Goal: Task Accomplishment & Management: Complete application form

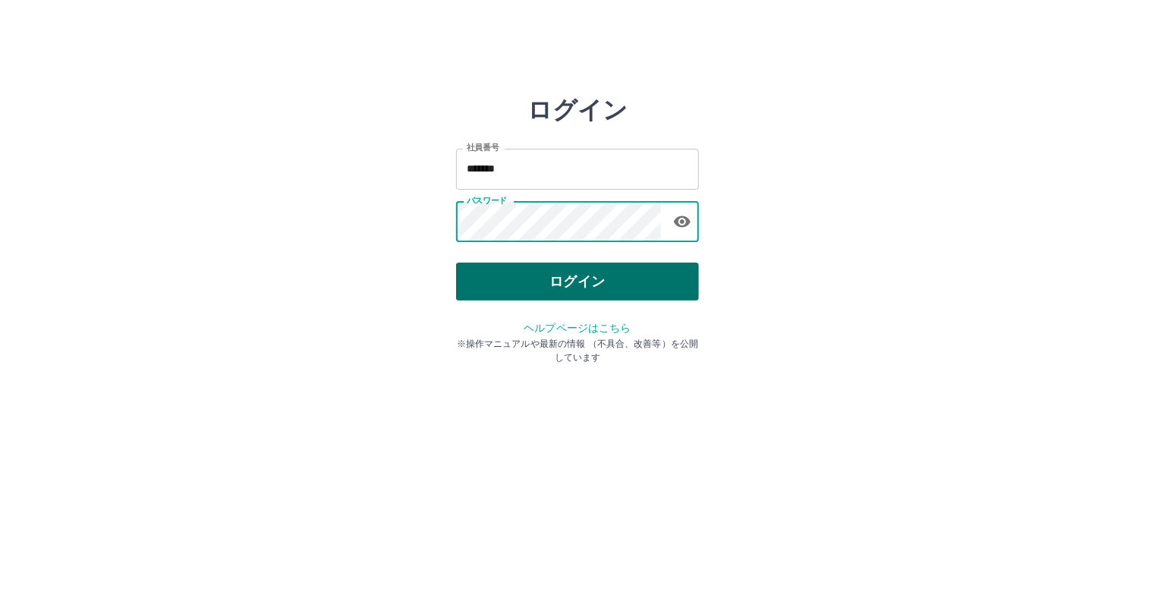
click at [509, 279] on button "ログイン" at bounding box center [577, 281] width 243 height 38
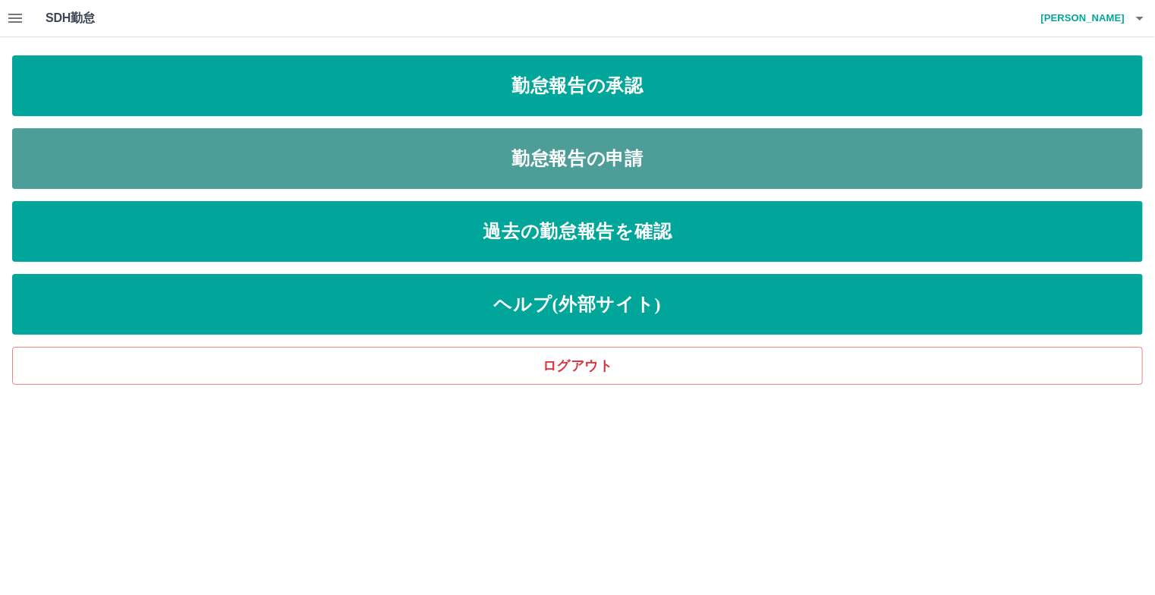
click at [526, 171] on link "勤怠報告の申請" at bounding box center [577, 158] width 1130 height 61
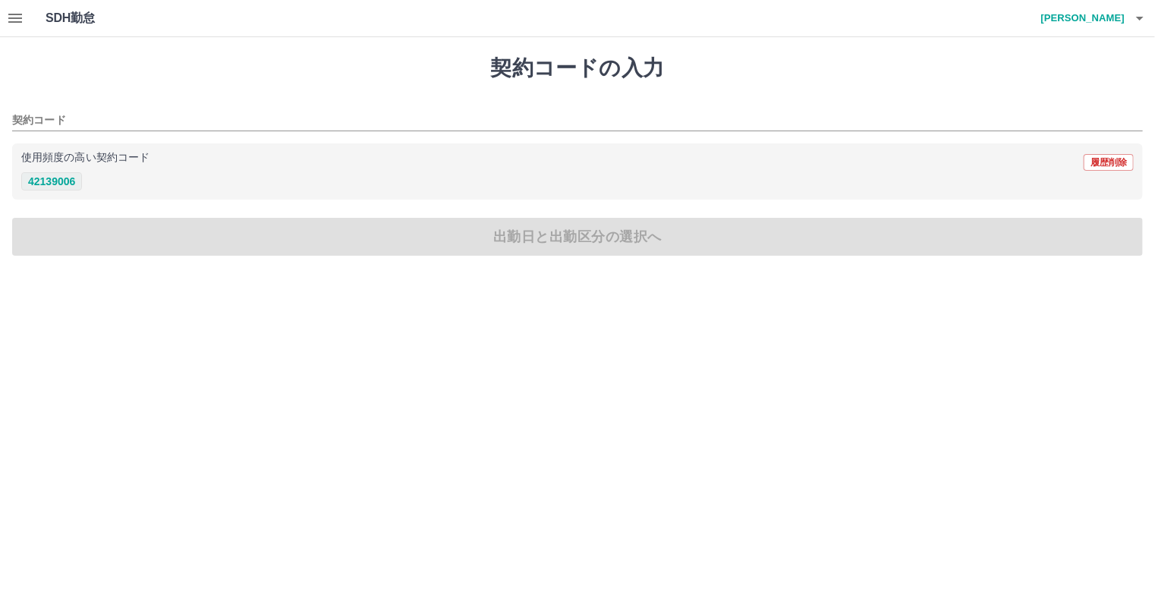
click at [68, 174] on button "42139006" at bounding box center [51, 181] width 61 height 18
type input "********"
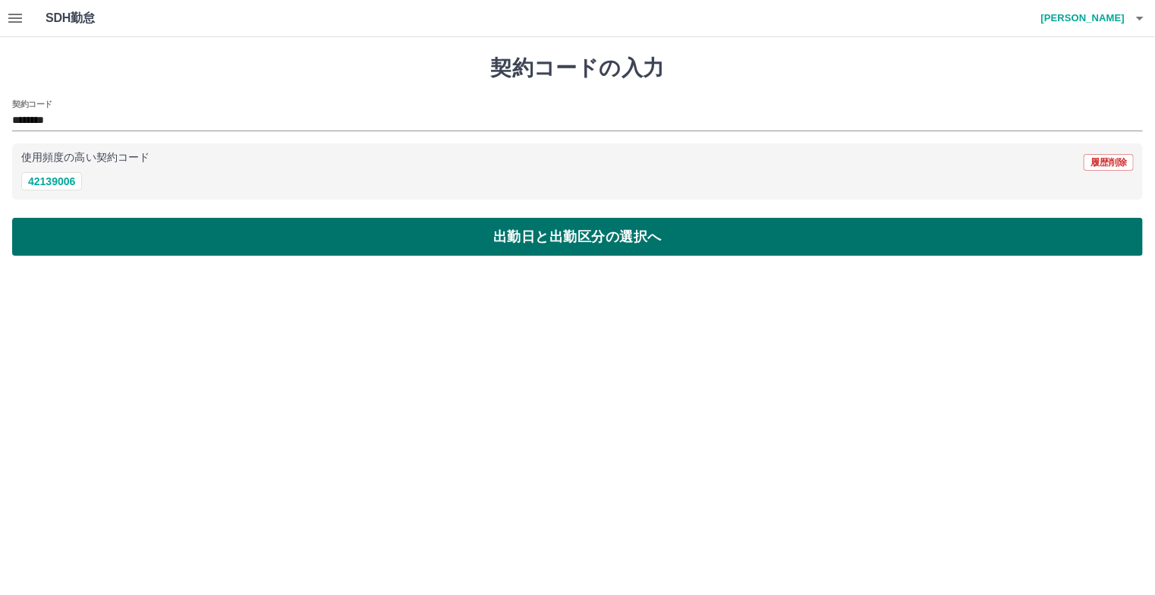
click at [215, 247] on button "出勤日と出勤区分の選択へ" at bounding box center [577, 237] width 1130 height 38
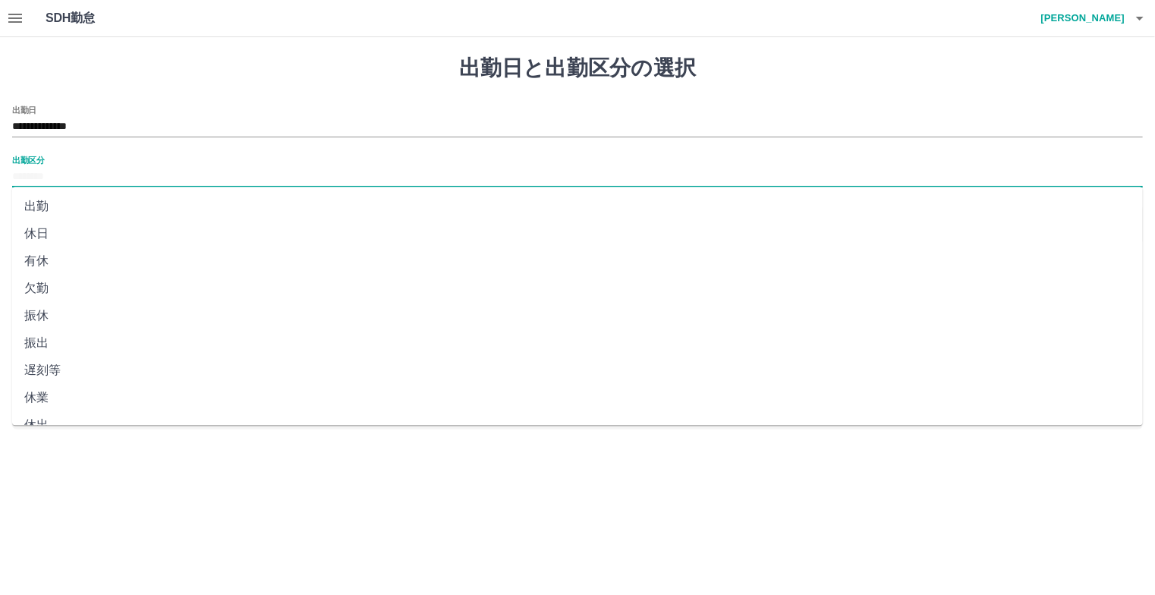
drag, startPoint x: 147, startPoint y: 184, endPoint x: 130, endPoint y: 184, distance: 16.7
click at [146, 184] on input "出勤区分" at bounding box center [577, 177] width 1130 height 19
click at [42, 211] on li "出勤" at bounding box center [577, 206] width 1130 height 27
type input "**"
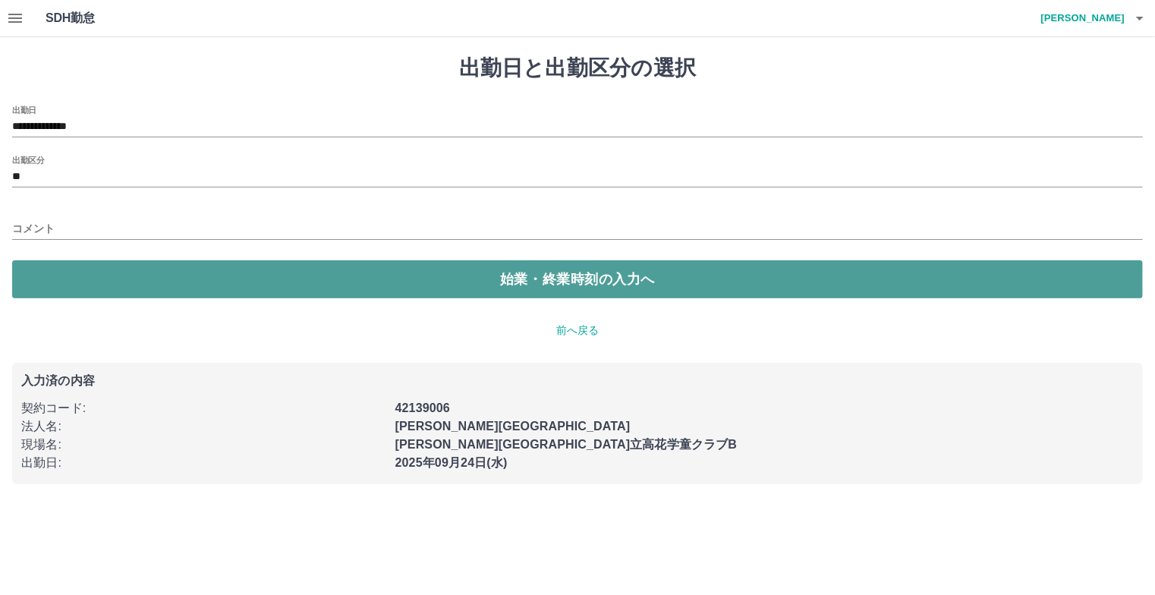
click at [146, 277] on button "始業・終業時刻の入力へ" at bounding box center [577, 279] width 1130 height 38
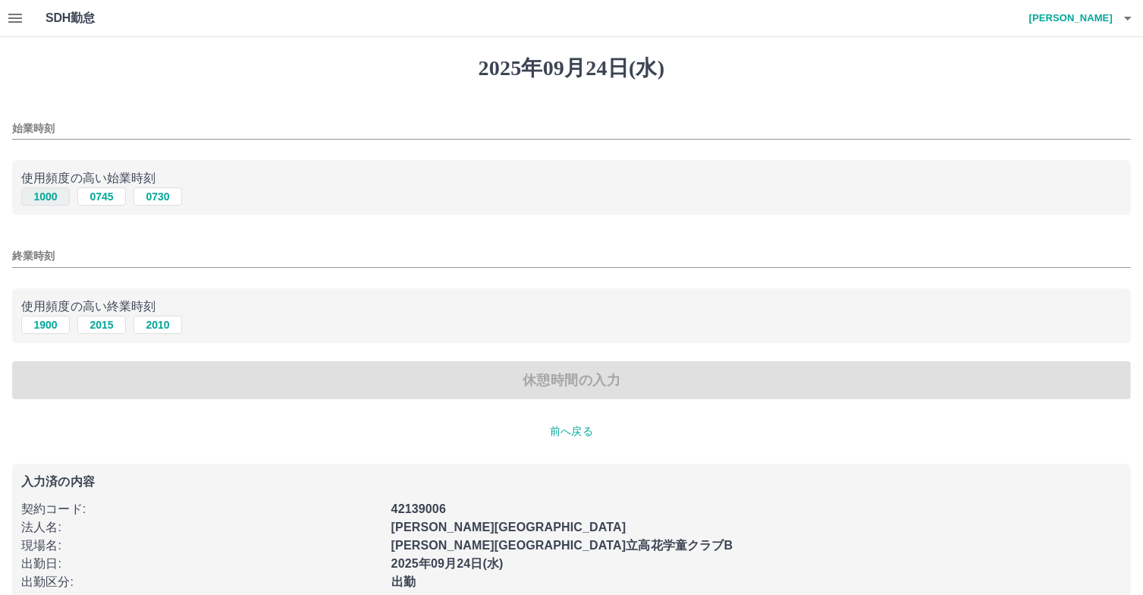
click at [56, 197] on button "1000" at bounding box center [45, 196] width 49 height 18
type input "****"
click at [52, 326] on button "1900" at bounding box center [45, 325] width 49 height 18
type input "****"
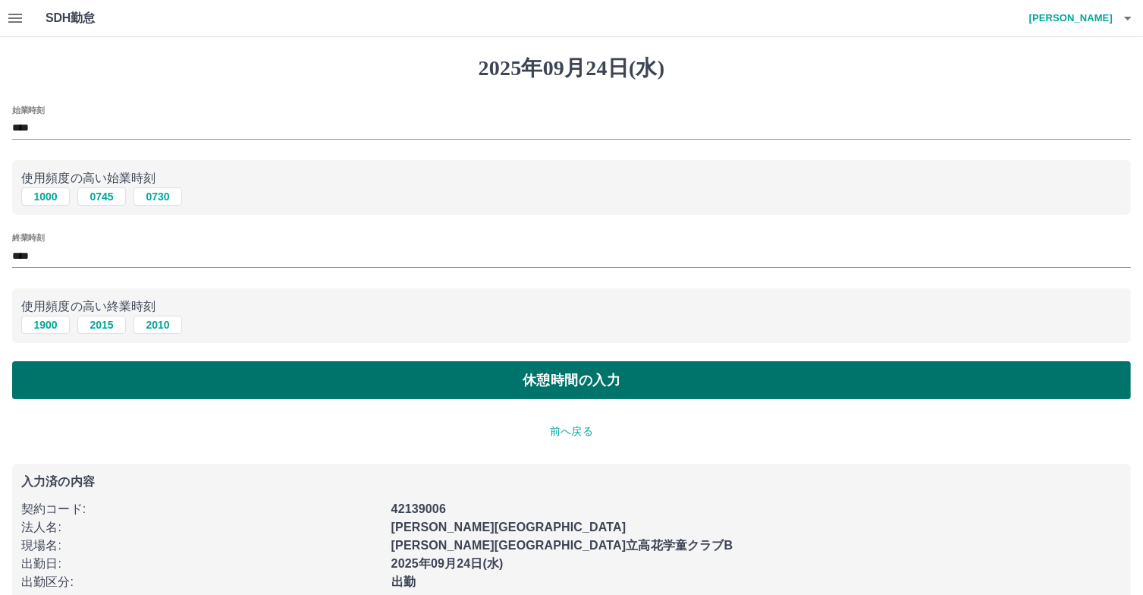
click at [197, 388] on button "休憩時間の入力" at bounding box center [571, 380] width 1119 height 38
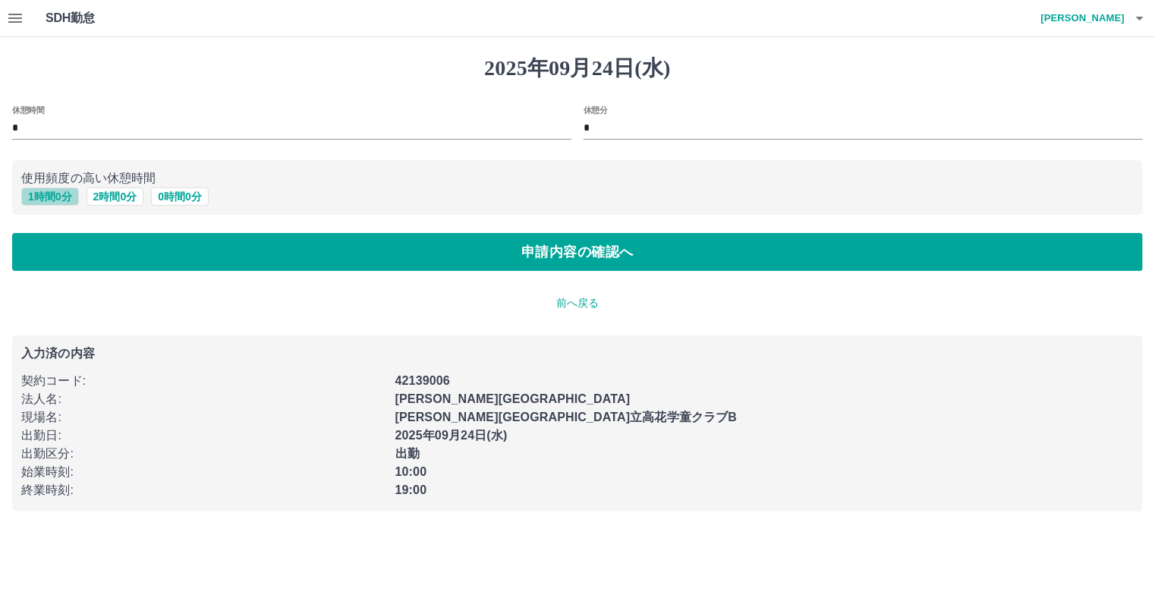
click at [53, 203] on button "1 時間 0 分" at bounding box center [50, 196] width 58 height 18
type input "*"
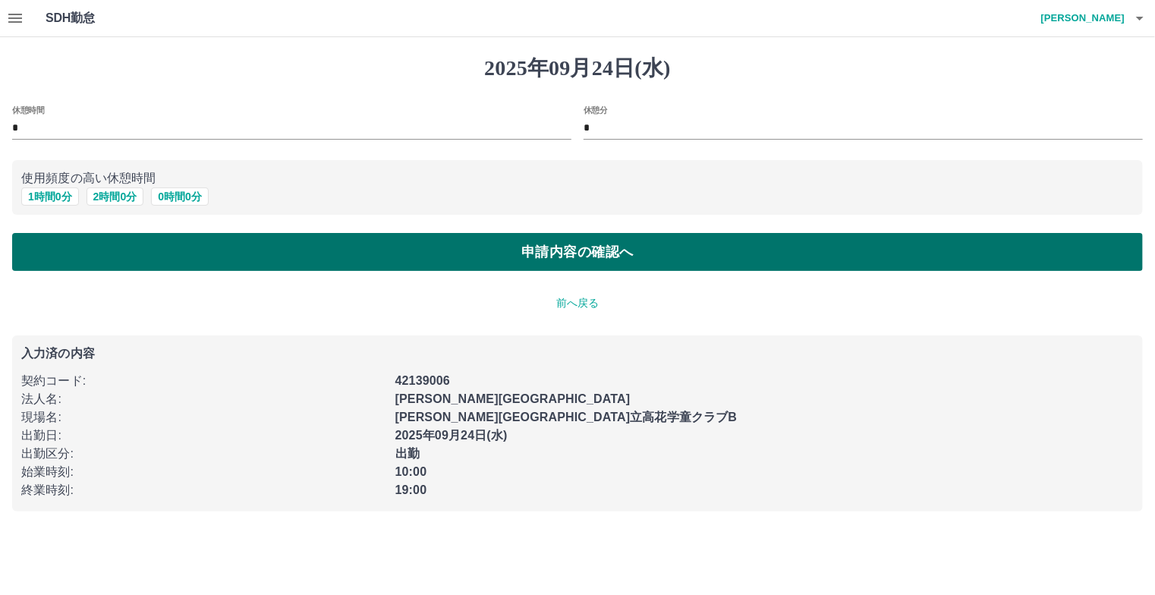
click at [123, 252] on button "申請内容の確認へ" at bounding box center [577, 252] width 1130 height 38
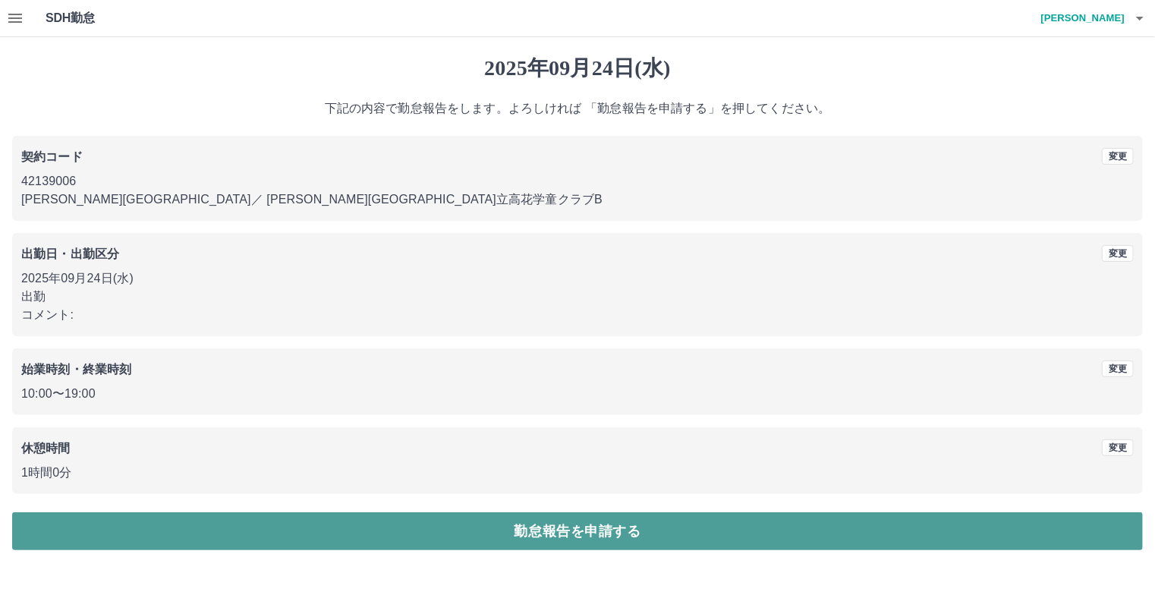
click at [449, 529] on button "勤怠報告を申請する" at bounding box center [577, 531] width 1130 height 38
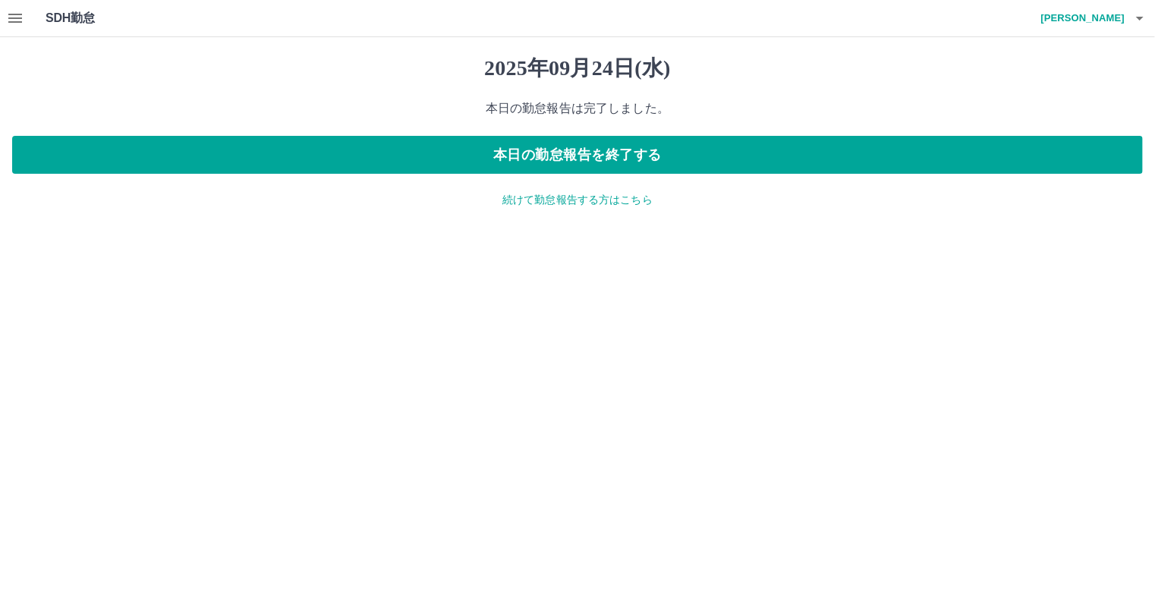
click at [11, 20] on icon "button" at bounding box center [15, 18] width 18 height 18
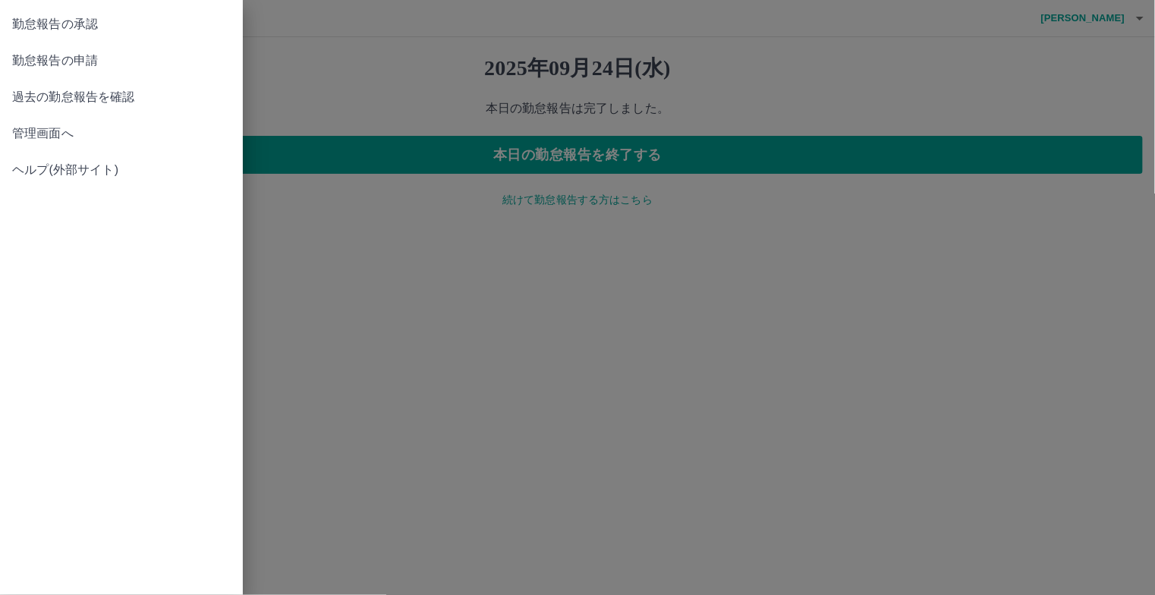
click at [85, 25] on span "勤怠報告の承認" at bounding box center [121, 24] width 218 height 18
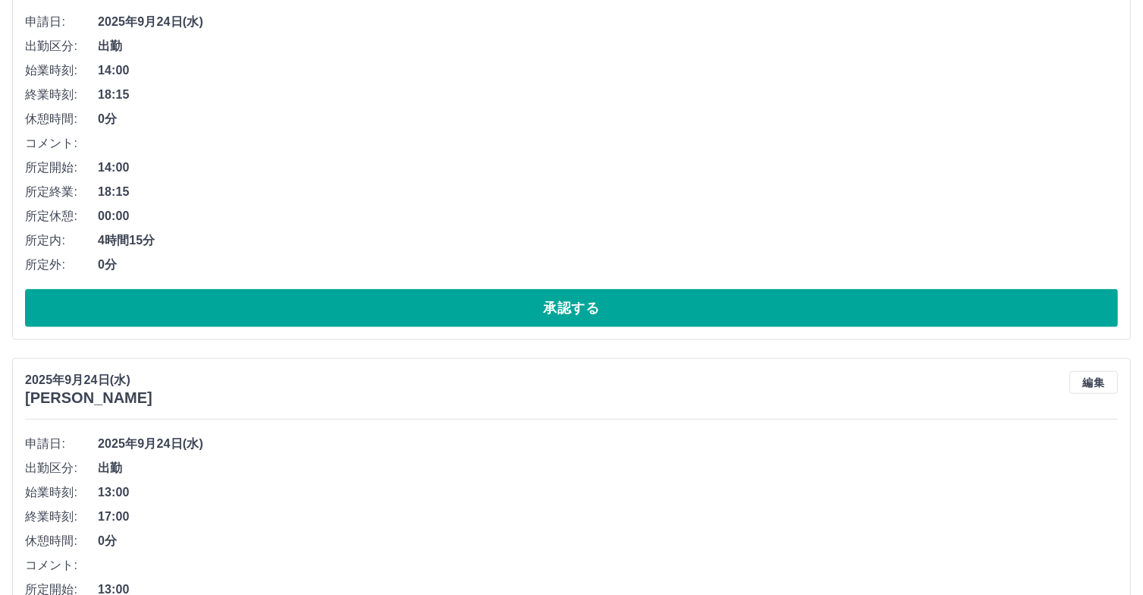
scroll to position [1677, 0]
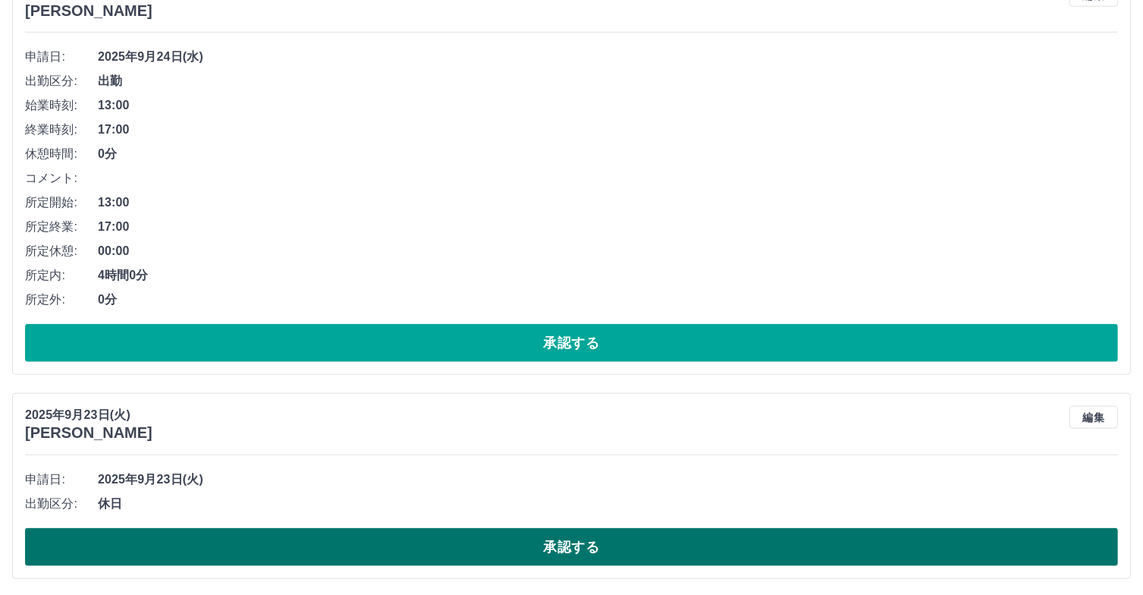
click at [697, 534] on button "承認する" at bounding box center [571, 547] width 1093 height 38
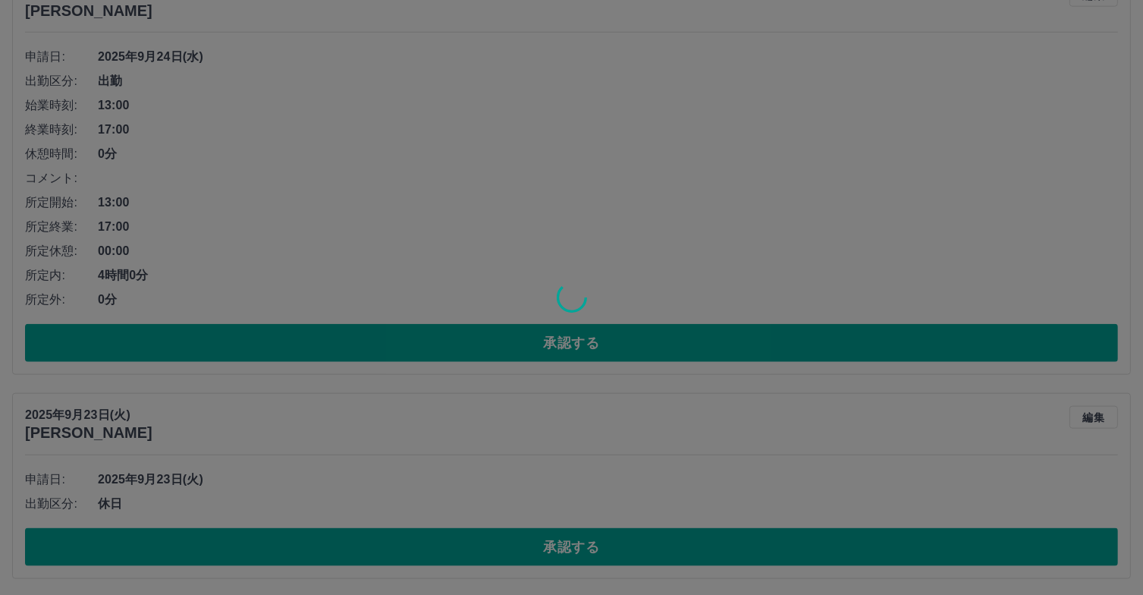
scroll to position [1475, 0]
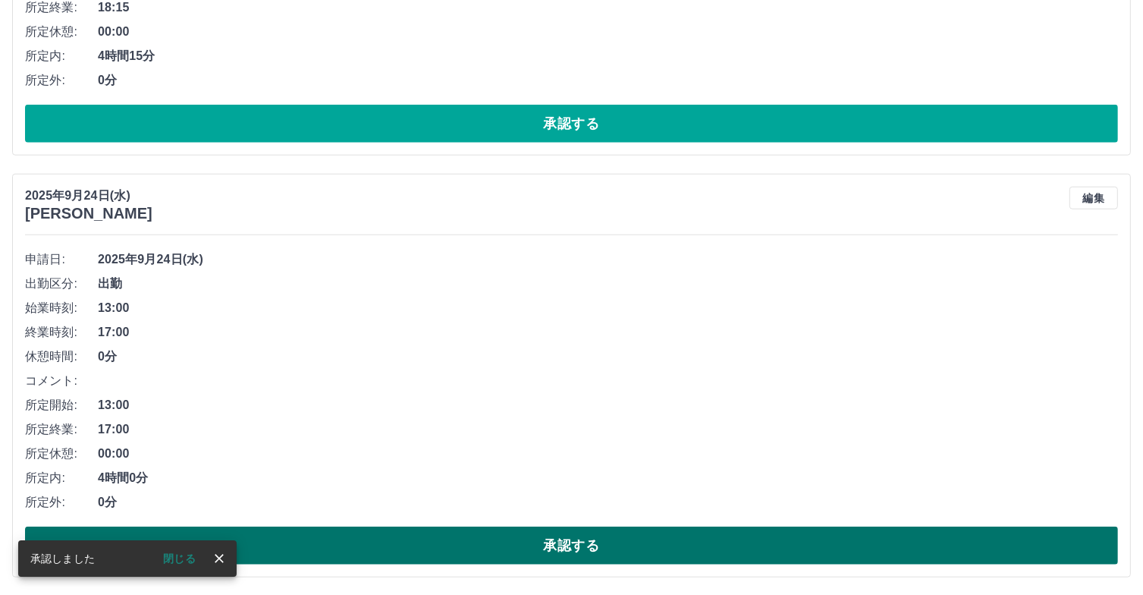
click at [692, 531] on button "承認する" at bounding box center [571, 545] width 1093 height 38
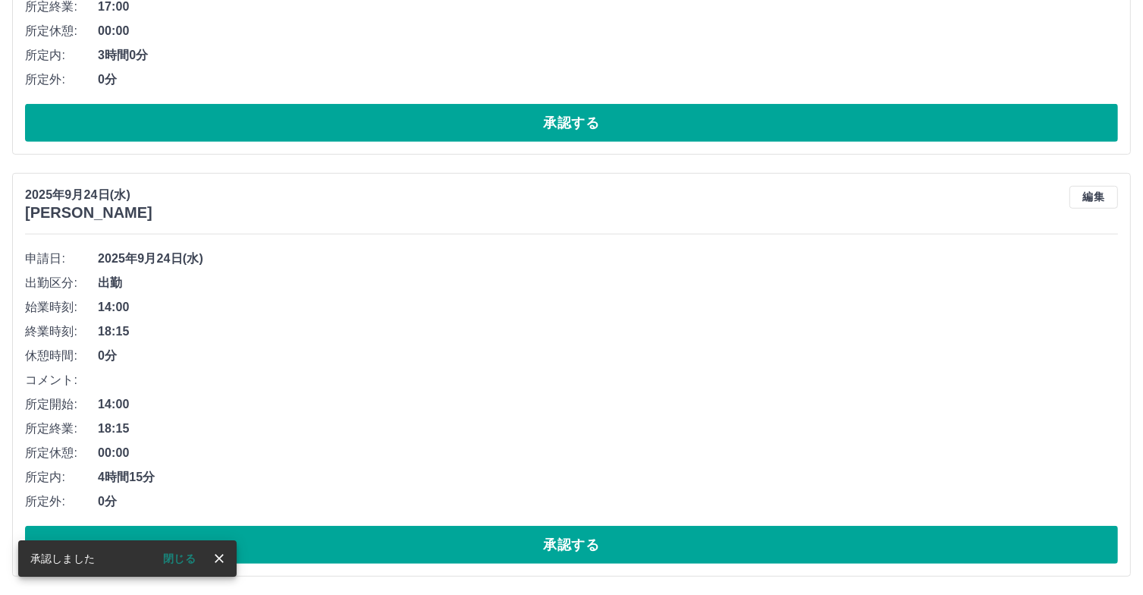
scroll to position [1053, 0]
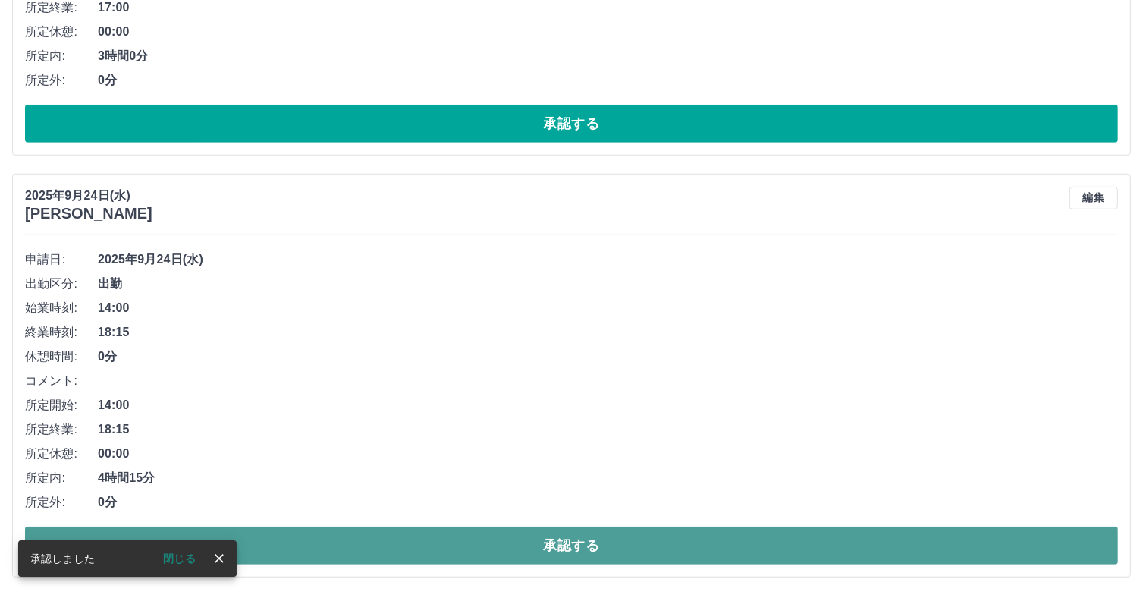
click at [692, 542] on button "承認する" at bounding box center [571, 545] width 1093 height 38
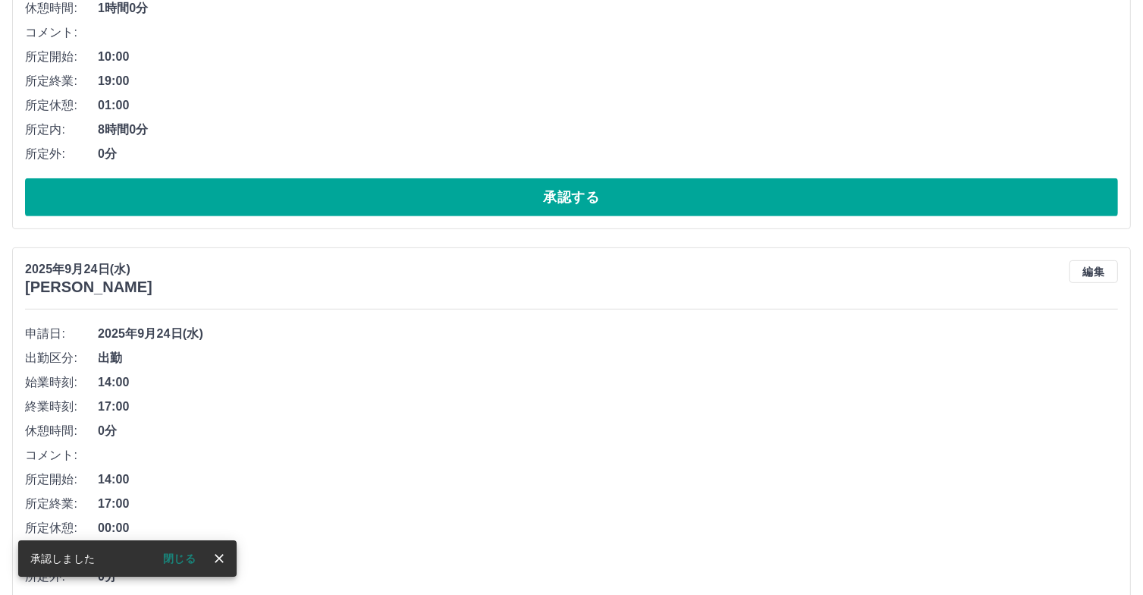
scroll to position [631, 0]
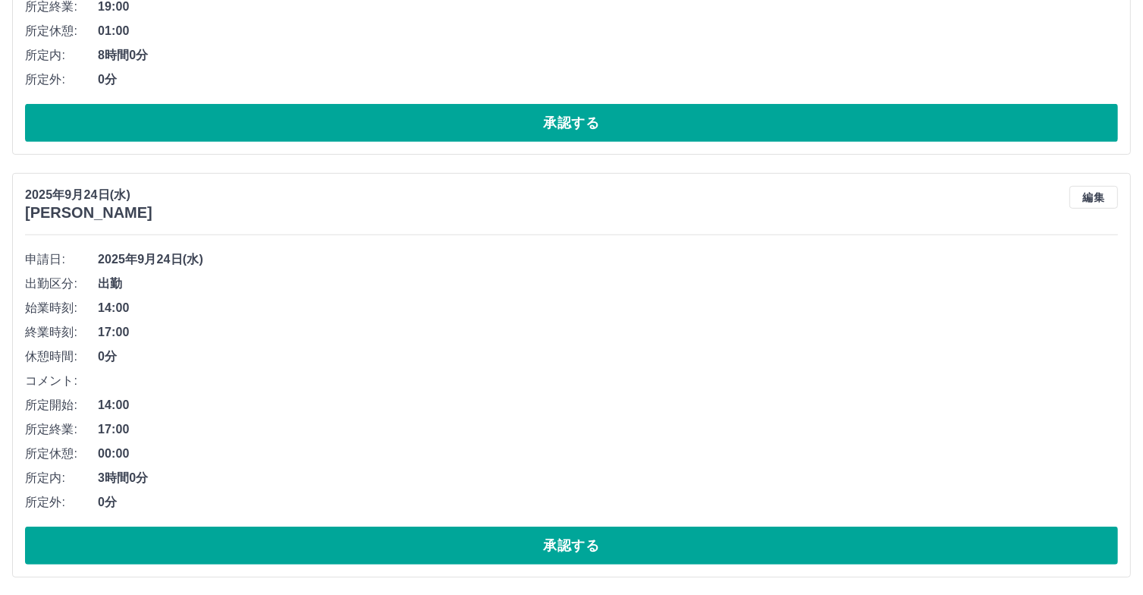
drag, startPoint x: 674, startPoint y: 536, endPoint x: 688, endPoint y: 448, distance: 89.9
click at [688, 448] on div "申請日: [DATE] 出勤区分: 出勤 始業時刻: 14:00 終業時刻: 17:00 休憩時間: 0分 コメント: 所定開始: 14:00 所定終業: 1…" at bounding box center [571, 405] width 1093 height 317
click at [688, 446] on span "00:00" at bounding box center [608, 454] width 1020 height 18
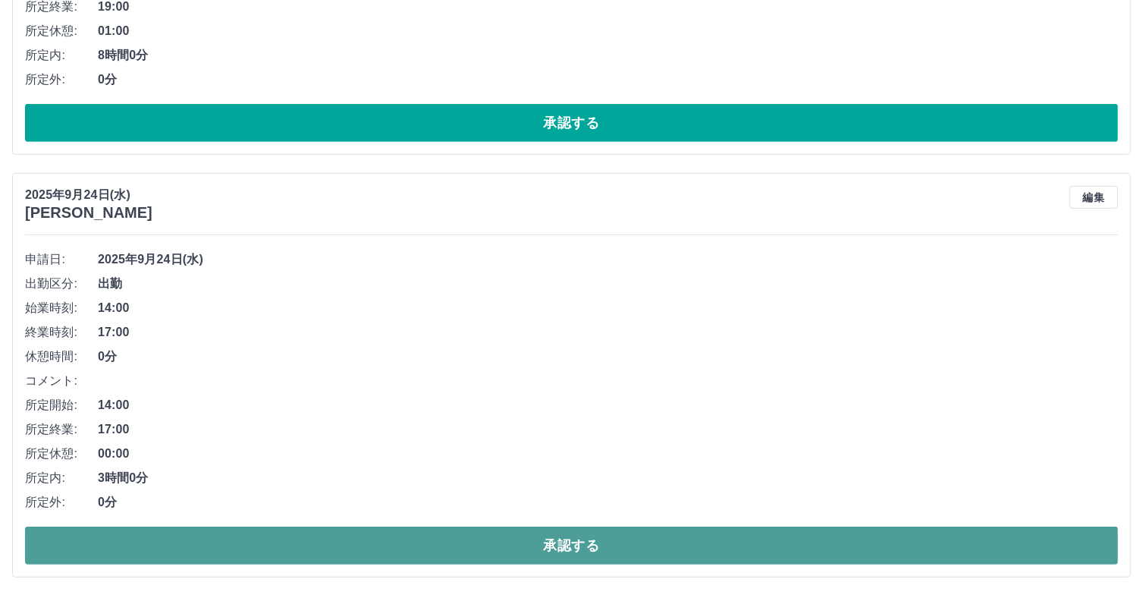
click at [715, 539] on button "承認する" at bounding box center [571, 545] width 1093 height 38
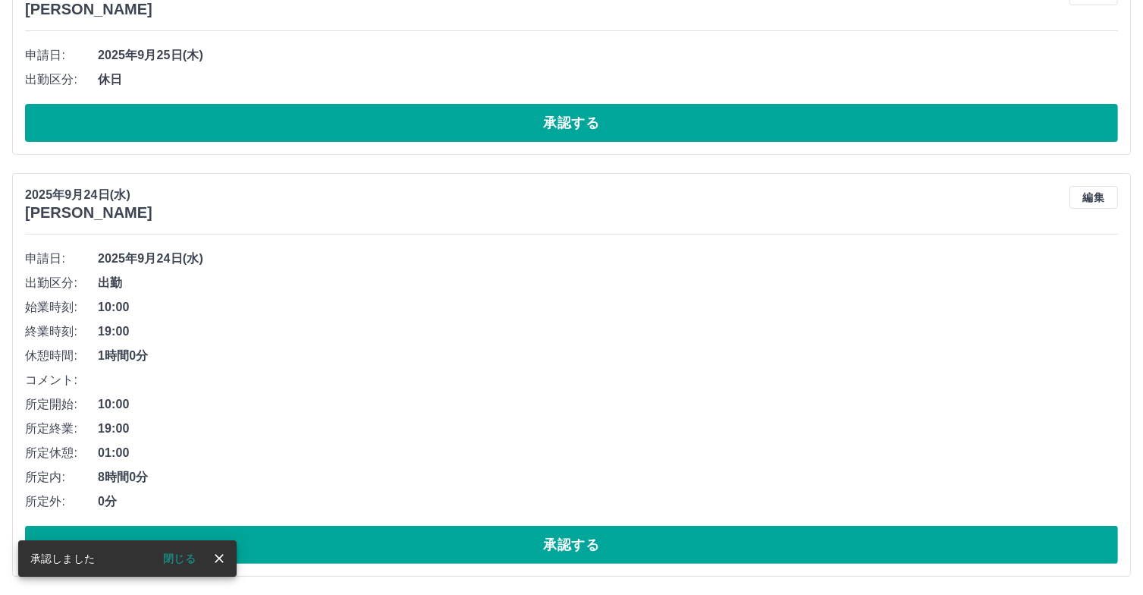
scroll to position [209, 0]
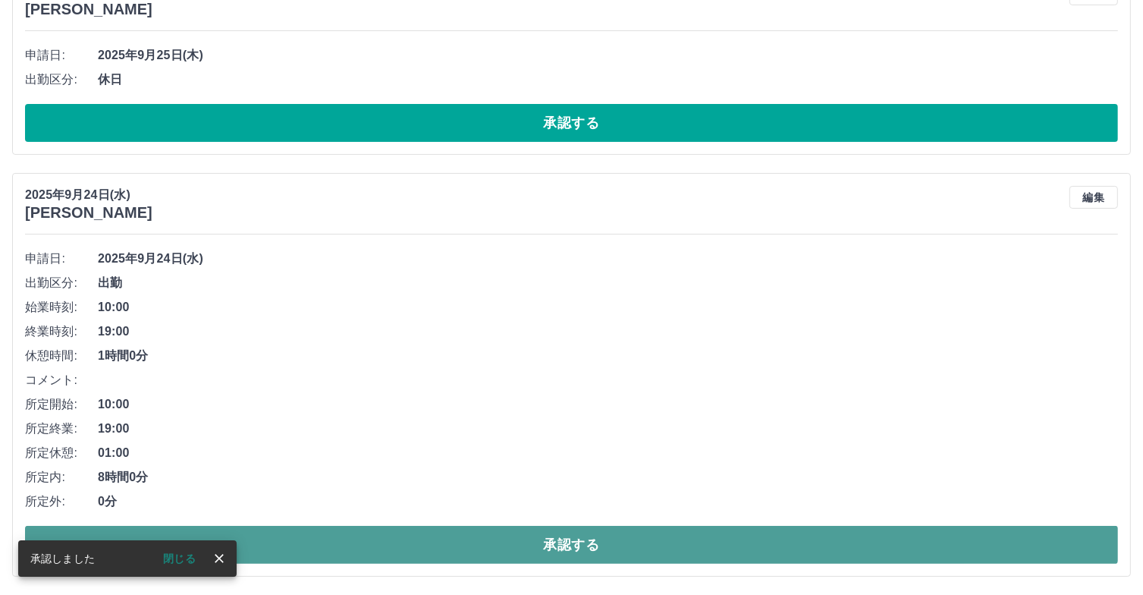
click at [633, 543] on button "承認する" at bounding box center [571, 545] width 1093 height 38
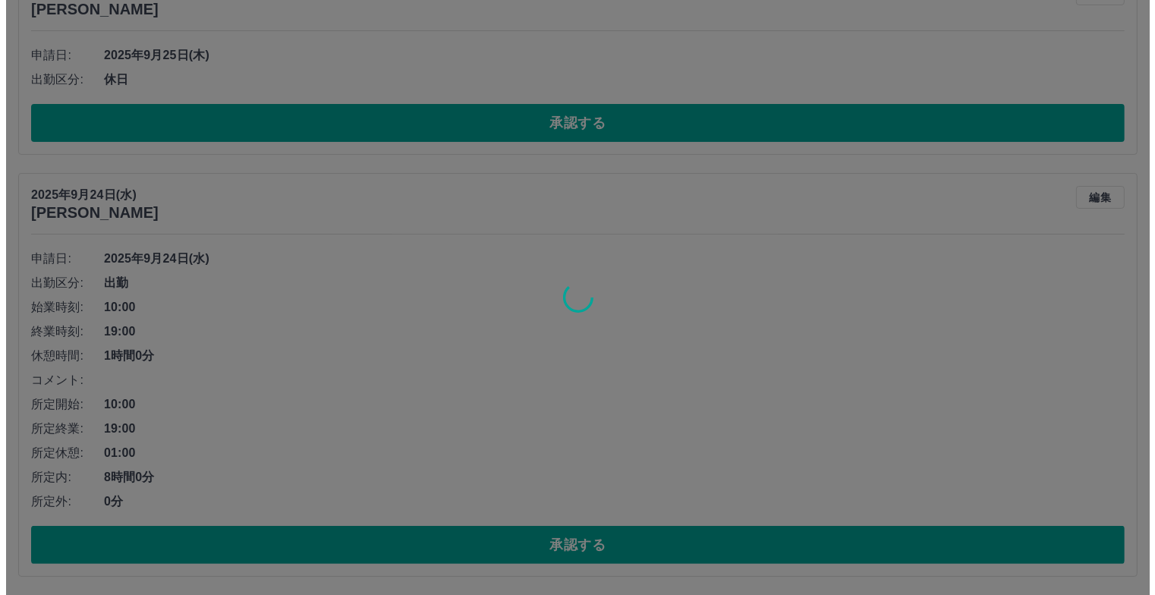
scroll to position [0, 0]
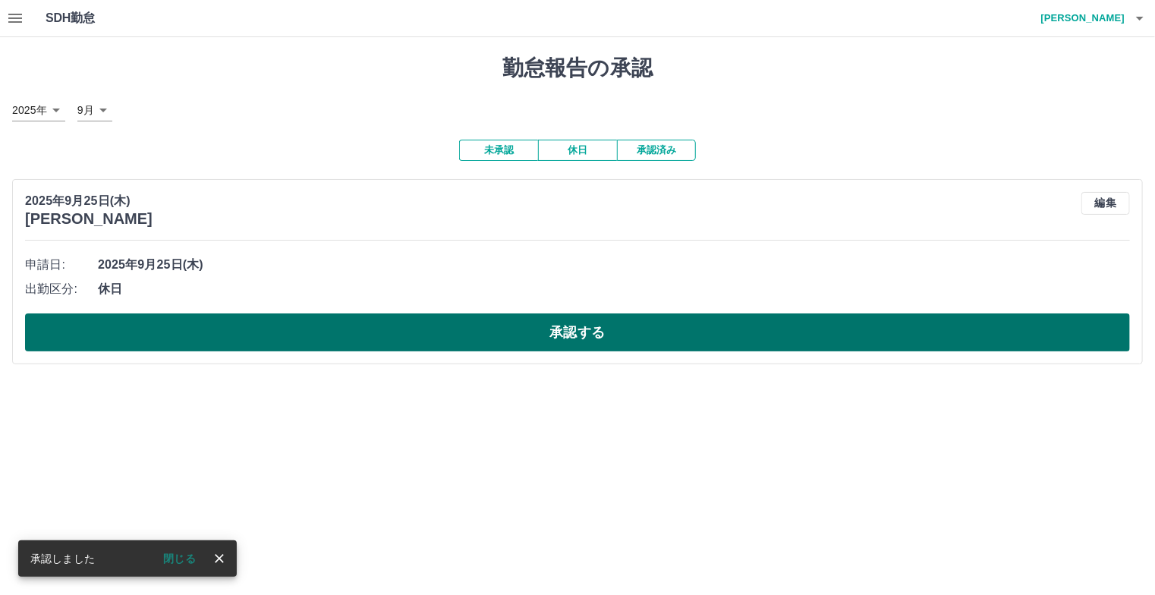
click at [780, 347] on button "承認する" at bounding box center [577, 332] width 1104 height 38
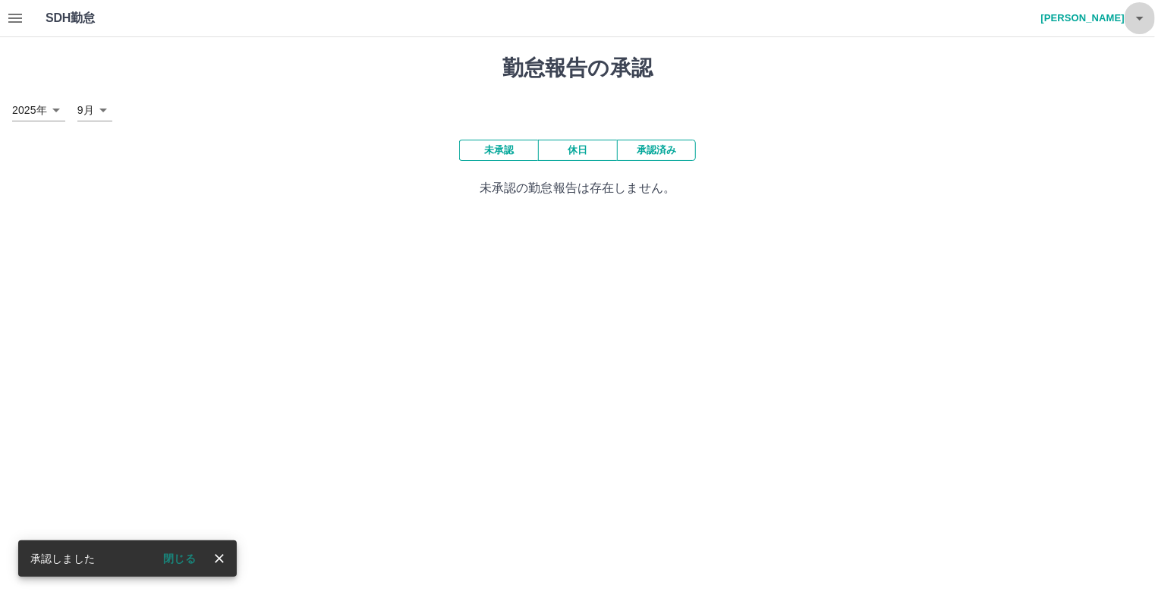
click at [1132, 18] on icon "button" at bounding box center [1139, 18] width 18 height 18
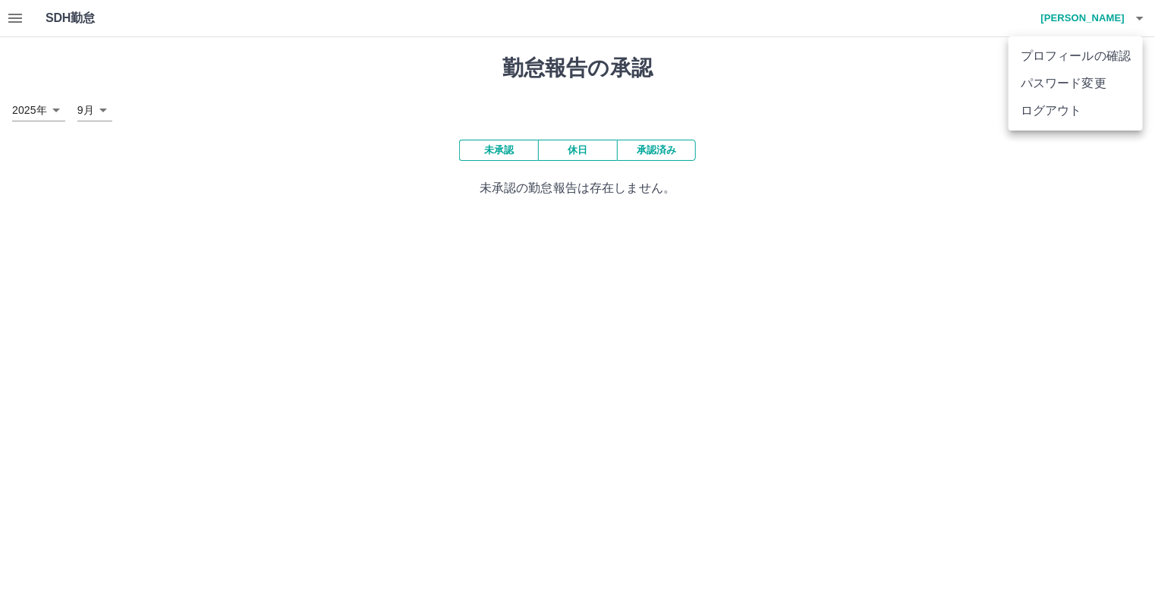
click at [1067, 124] on li "ログアウト" at bounding box center [1075, 110] width 134 height 27
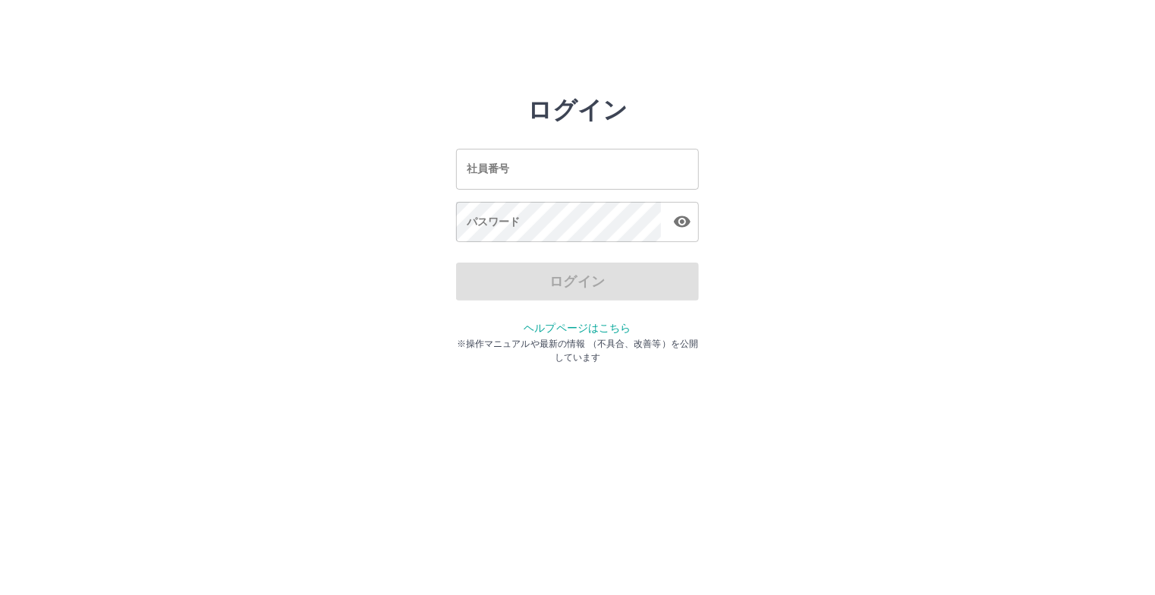
click at [894, 338] on html "ログイン 社員番号 社員番号 パスワード パスワード ログイン ヘルプページはこちら ※操作マニュアルや最新の情報 （不具合、改善等）を公開しています" at bounding box center [577, 169] width 1155 height 338
